Goal: Find specific page/section: Find specific page/section

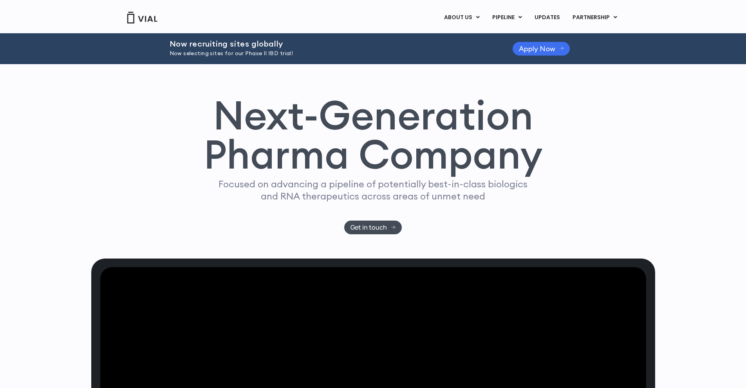
click at [527, 54] on link "Apply Now" at bounding box center [542, 49] width 58 height 14
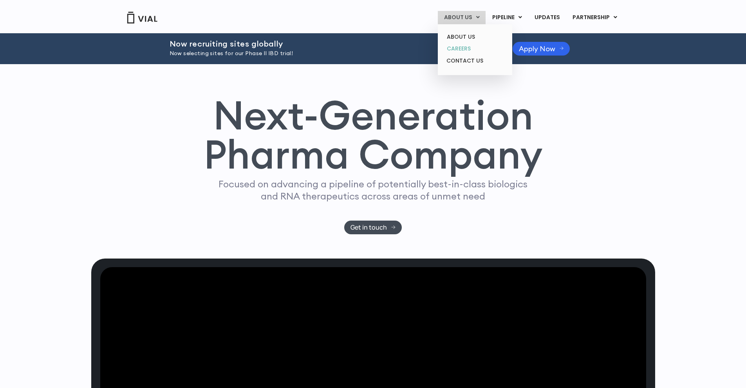
click at [464, 46] on link "CAREERS" at bounding box center [475, 49] width 69 height 12
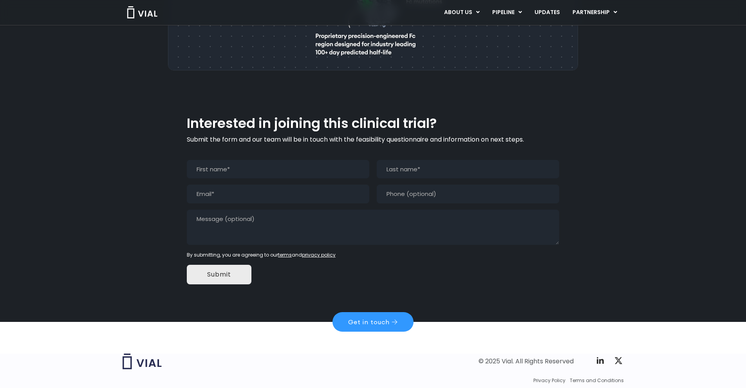
scroll to position [686, 0]
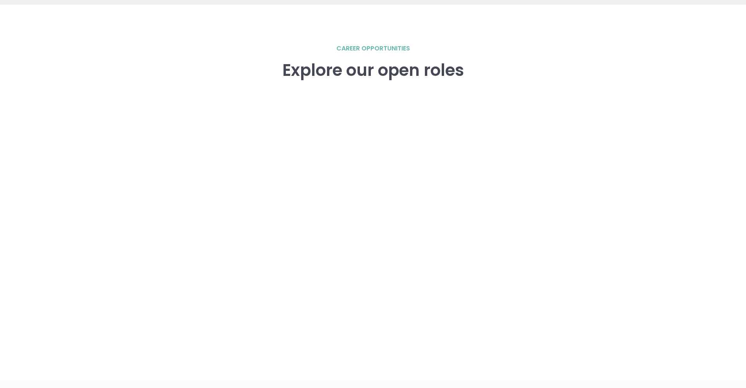
scroll to position [1146, 0]
